Goal: Task Accomplishment & Management: Use online tool/utility

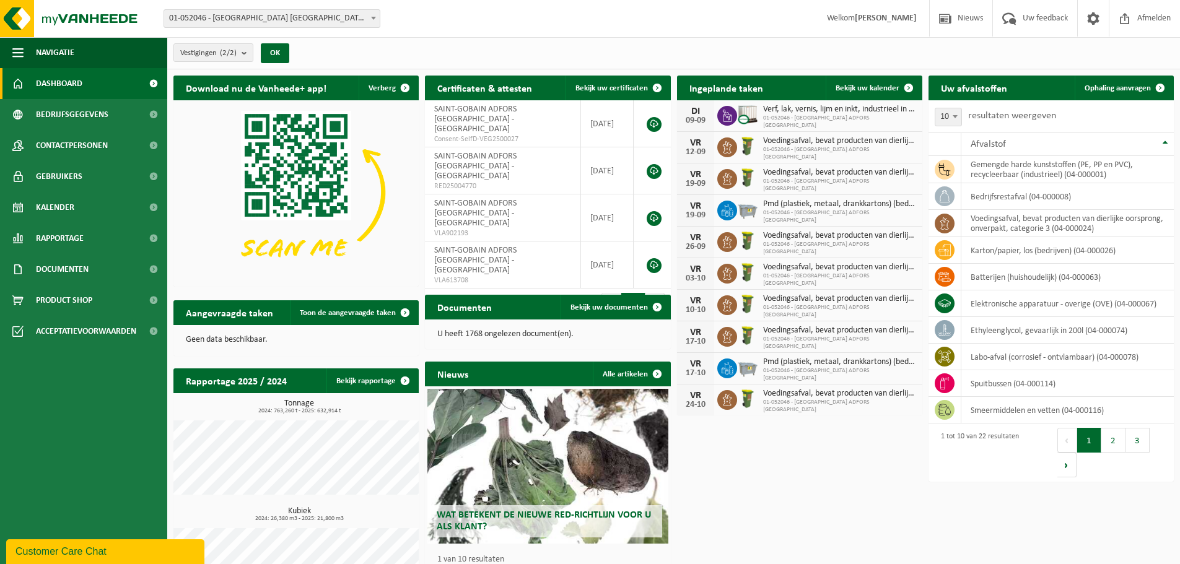
click at [817, 372] on span "01-052046 - SAINT-GOBAIN ADFORS BELGIUM" at bounding box center [839, 374] width 153 height 15
click at [801, 333] on span "Voedingsafval, bevat producten van dierlijke oorsprong, onverpakt, categorie 3" at bounding box center [839, 331] width 153 height 10
click at [1112, 81] on link "Ophaling aanvragen" at bounding box center [1124, 88] width 98 height 25
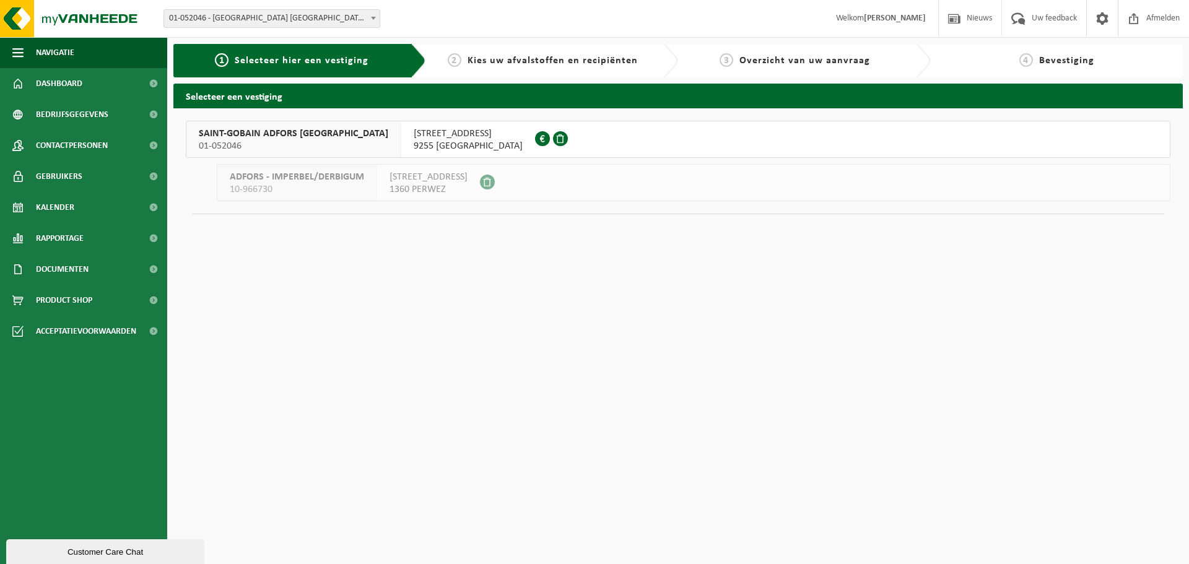
click at [288, 150] on span "01-052046" at bounding box center [294, 146] width 190 height 12
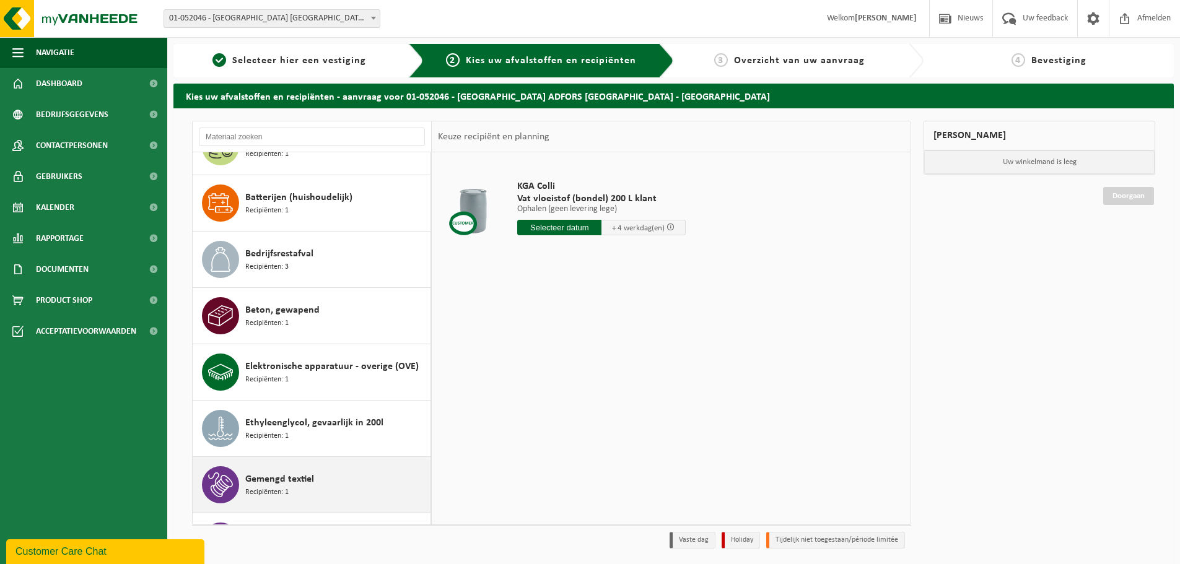
scroll to position [310, 0]
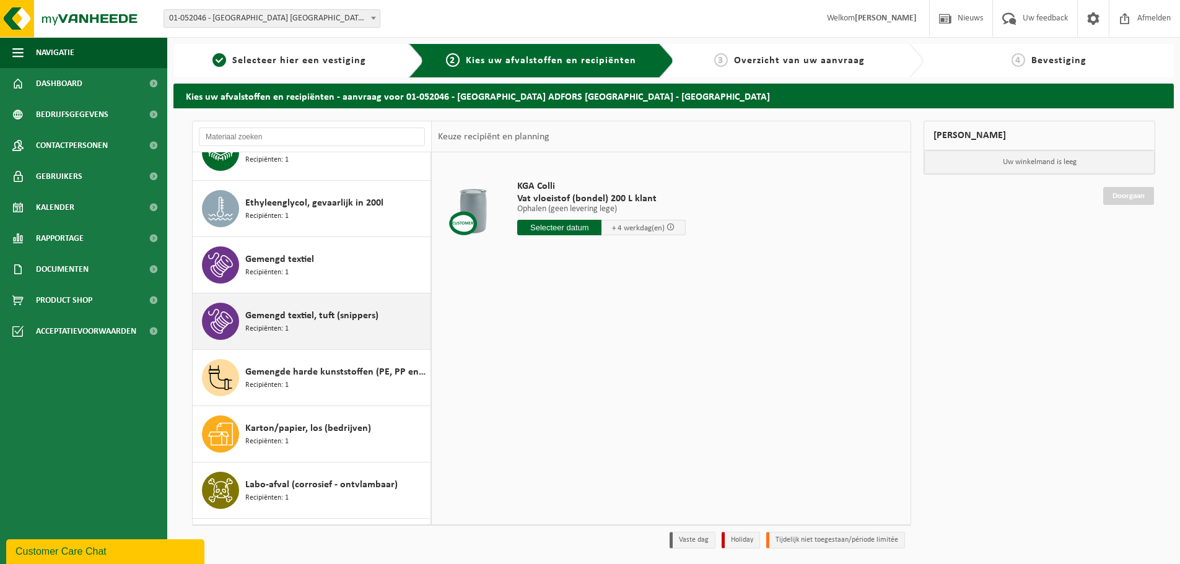
click at [329, 323] on div "Gemengd textiel, tuft (snippers) Recipiënten: 1" at bounding box center [336, 321] width 182 height 37
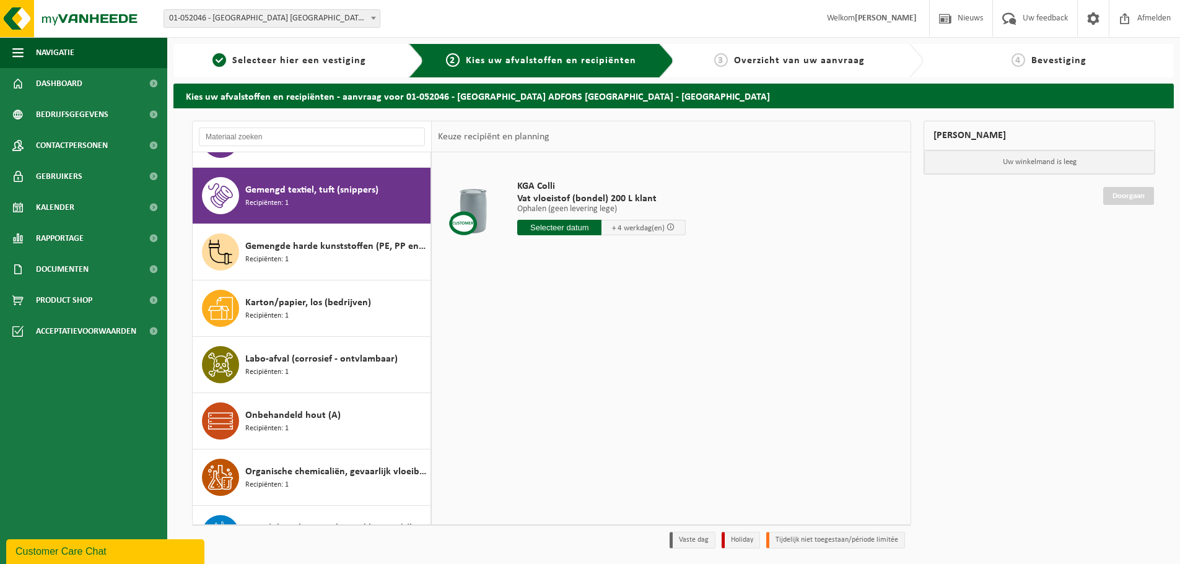
scroll to position [451, 0]
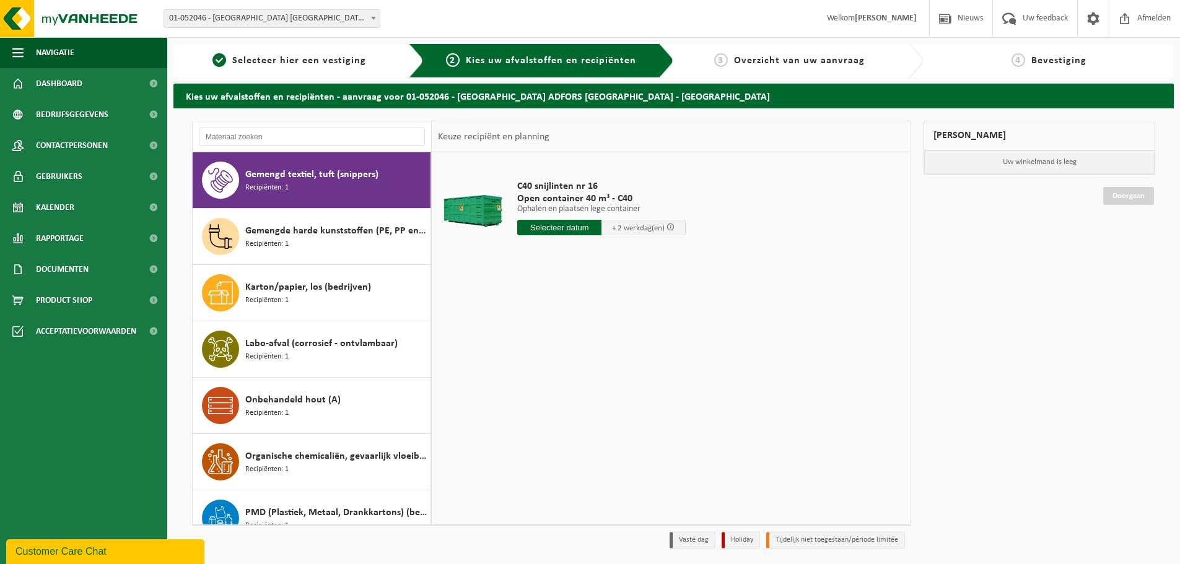
click at [551, 229] on input "text" at bounding box center [559, 227] width 84 height 15
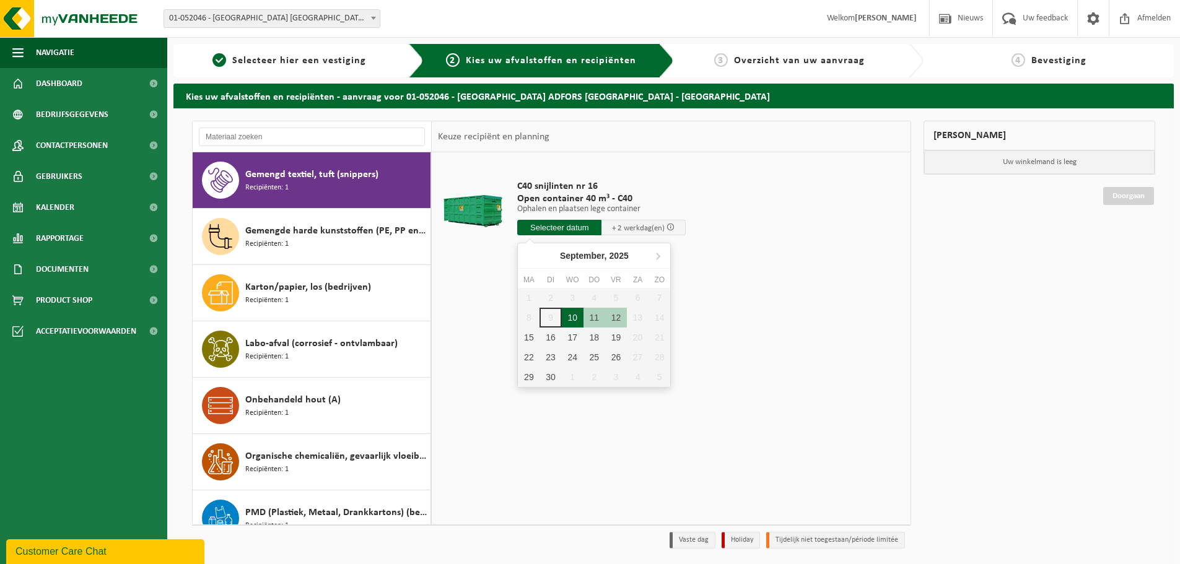
click at [575, 320] on div "10" at bounding box center [573, 318] width 22 height 20
type input "Van 2025-09-10"
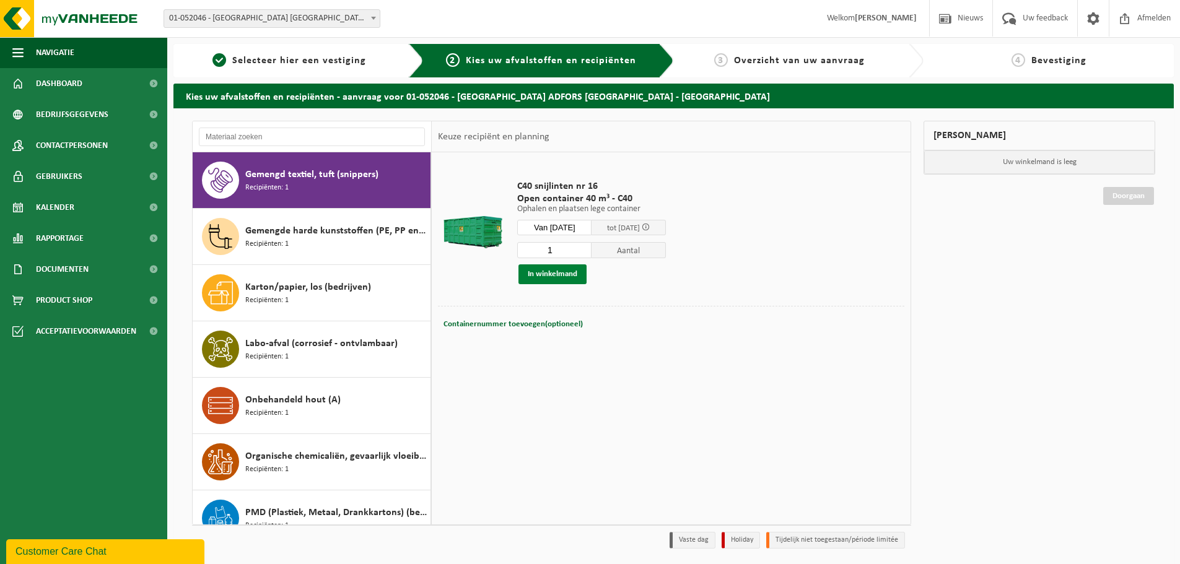
click at [566, 273] on button "In winkelmand" at bounding box center [553, 275] width 68 height 20
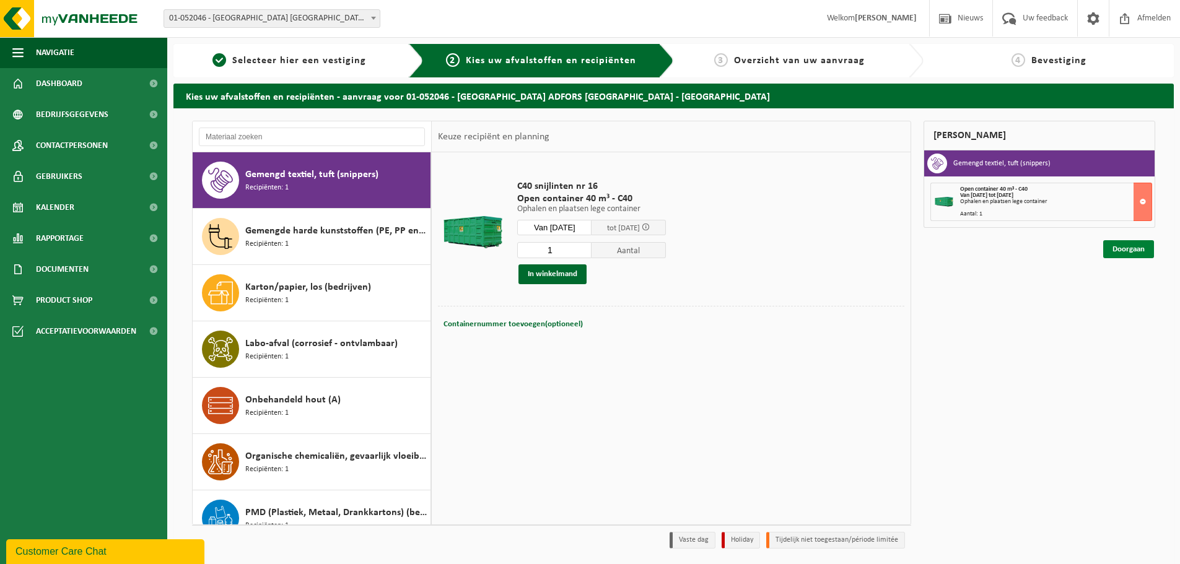
click at [1129, 248] on link "Doorgaan" at bounding box center [1128, 249] width 51 height 18
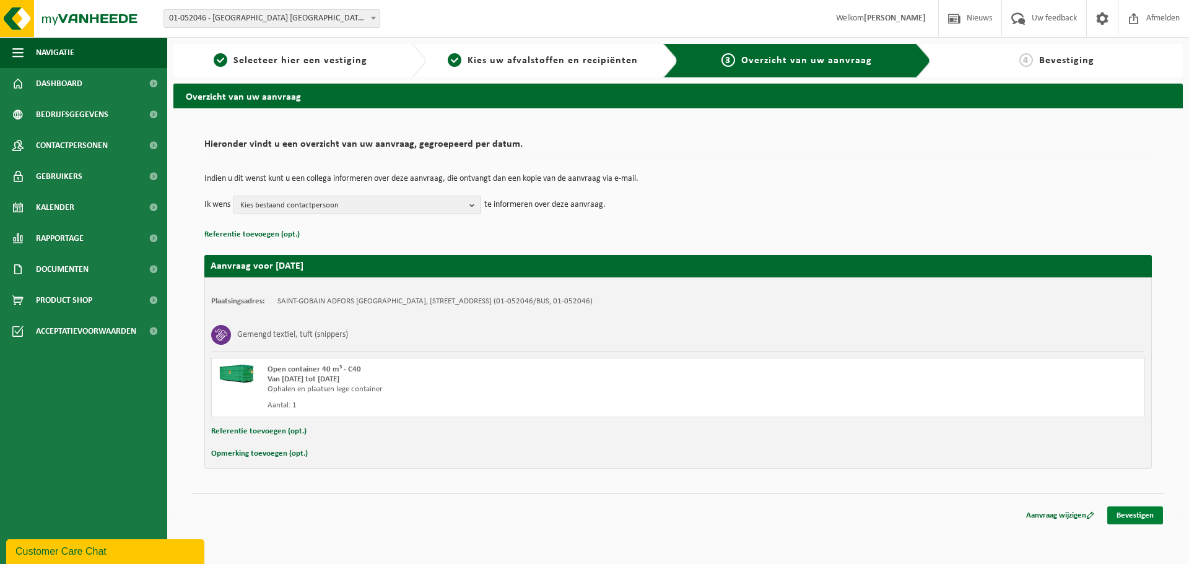
click at [1131, 514] on link "Bevestigen" at bounding box center [1136, 516] width 56 height 18
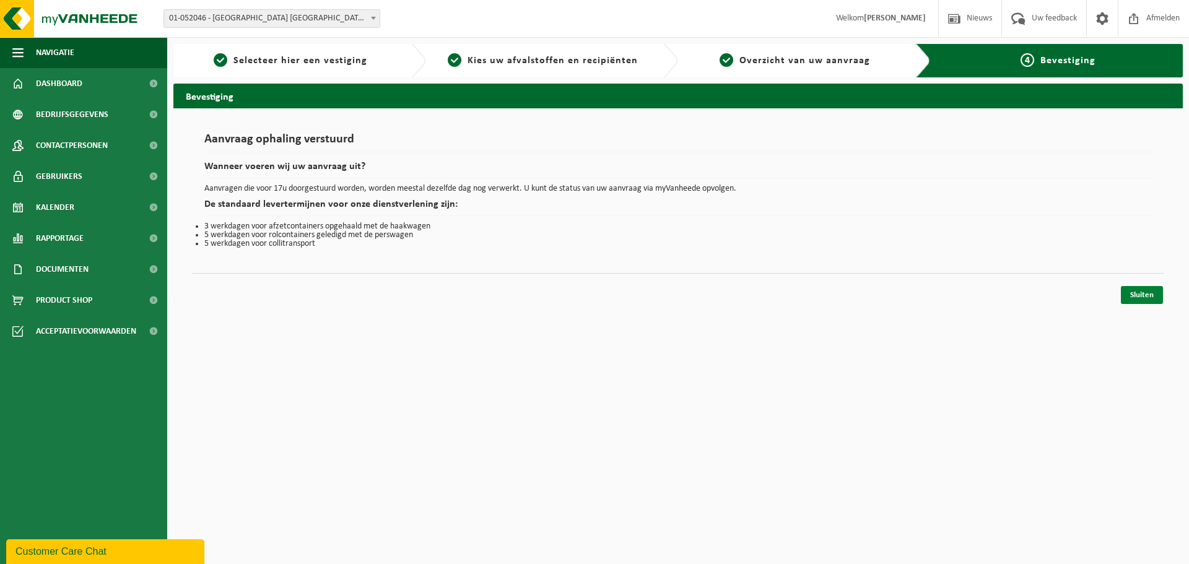
click at [1142, 297] on link "Sluiten" at bounding box center [1142, 295] width 42 height 18
